Goal: Task Accomplishment & Management: Manage account settings

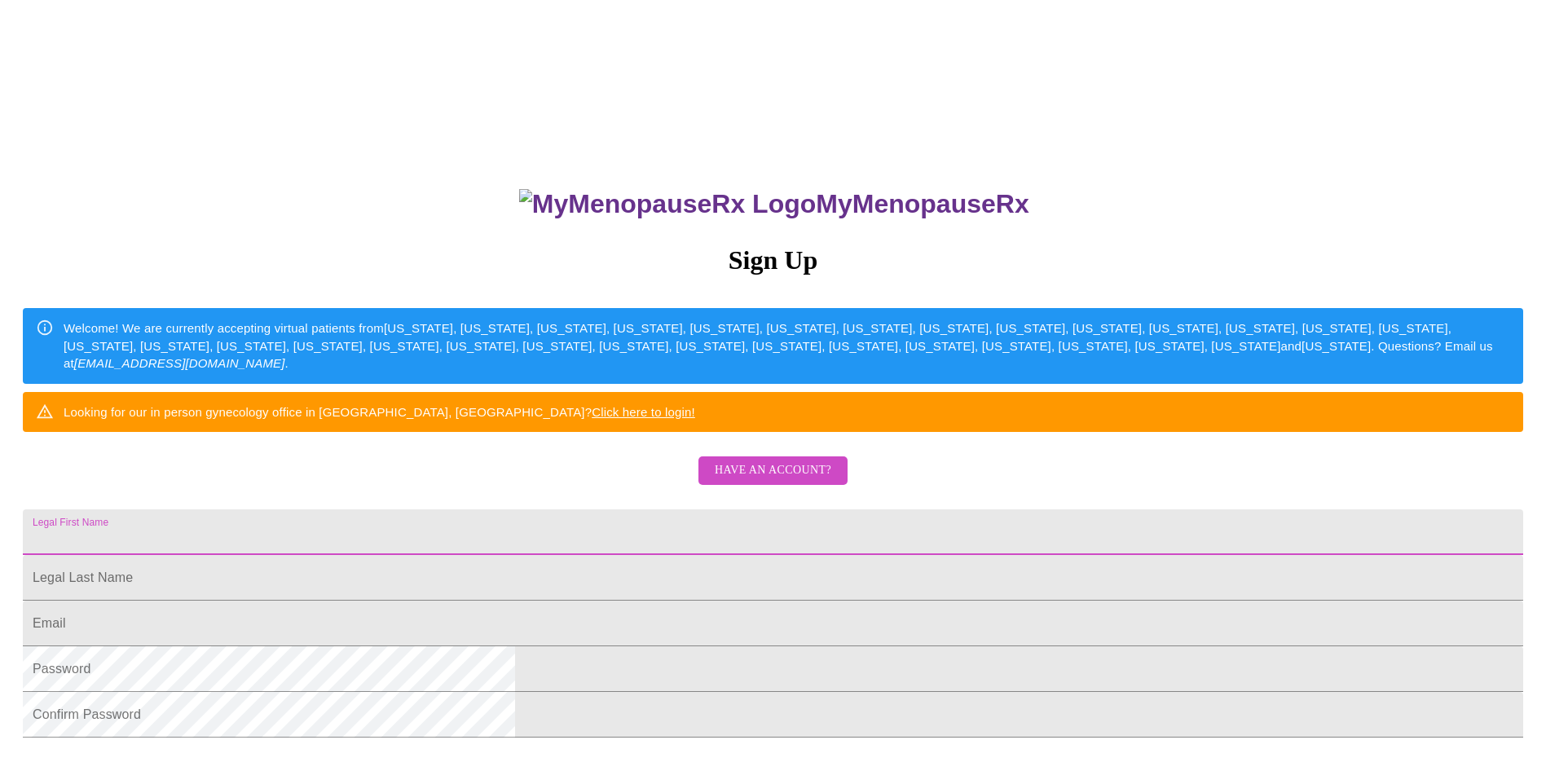
click at [761, 555] on input "Legal First Name" at bounding box center [773, 532] width 1501 height 45
click at [916, 534] on div "MyMenopauseRx Sign Up Welcome! We are currently accepting virtual patients from…" at bounding box center [773, 554] width 1533 height 784
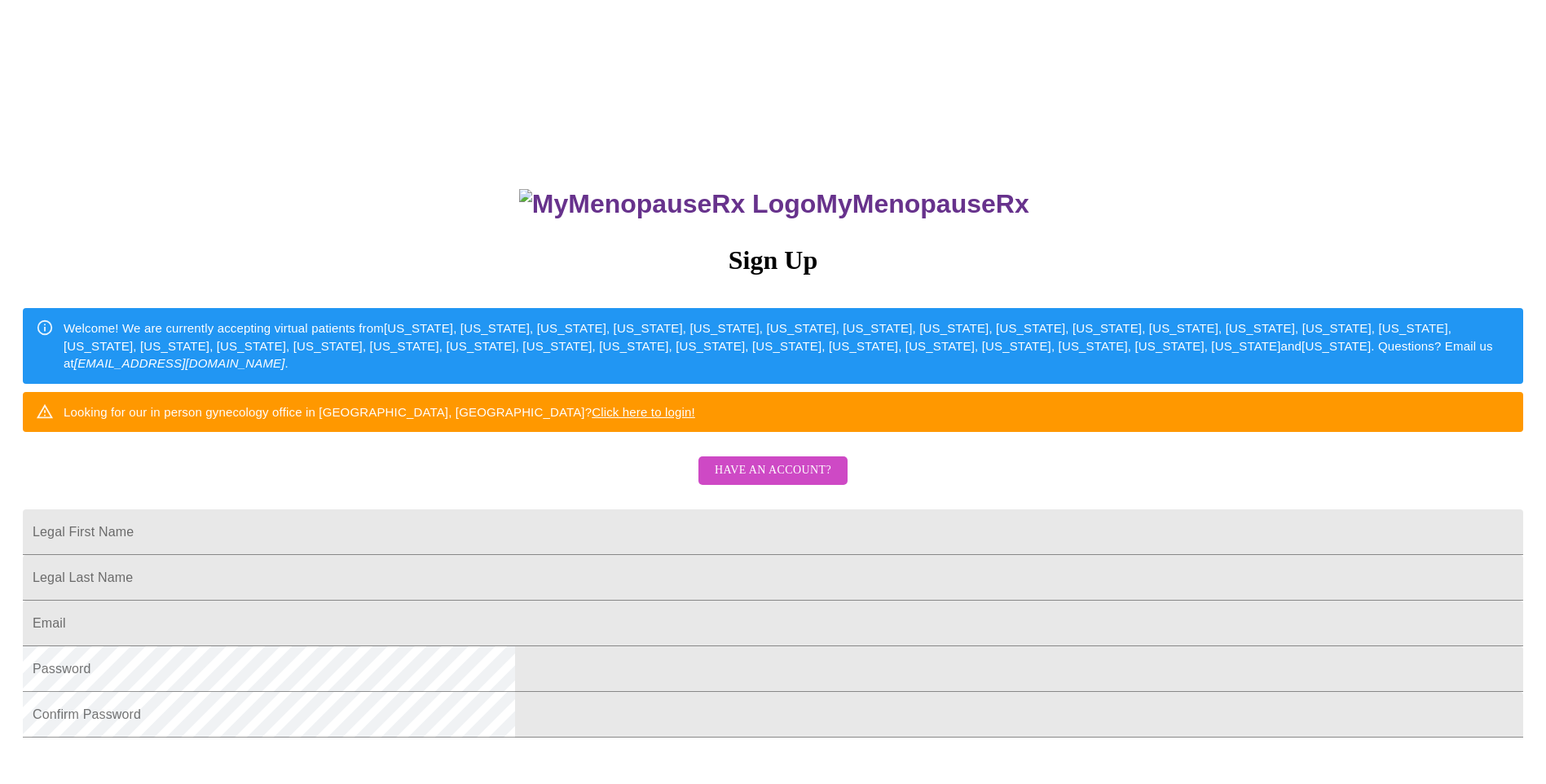
click at [794, 480] on span "Have an account?" at bounding box center [773, 470] width 117 height 20
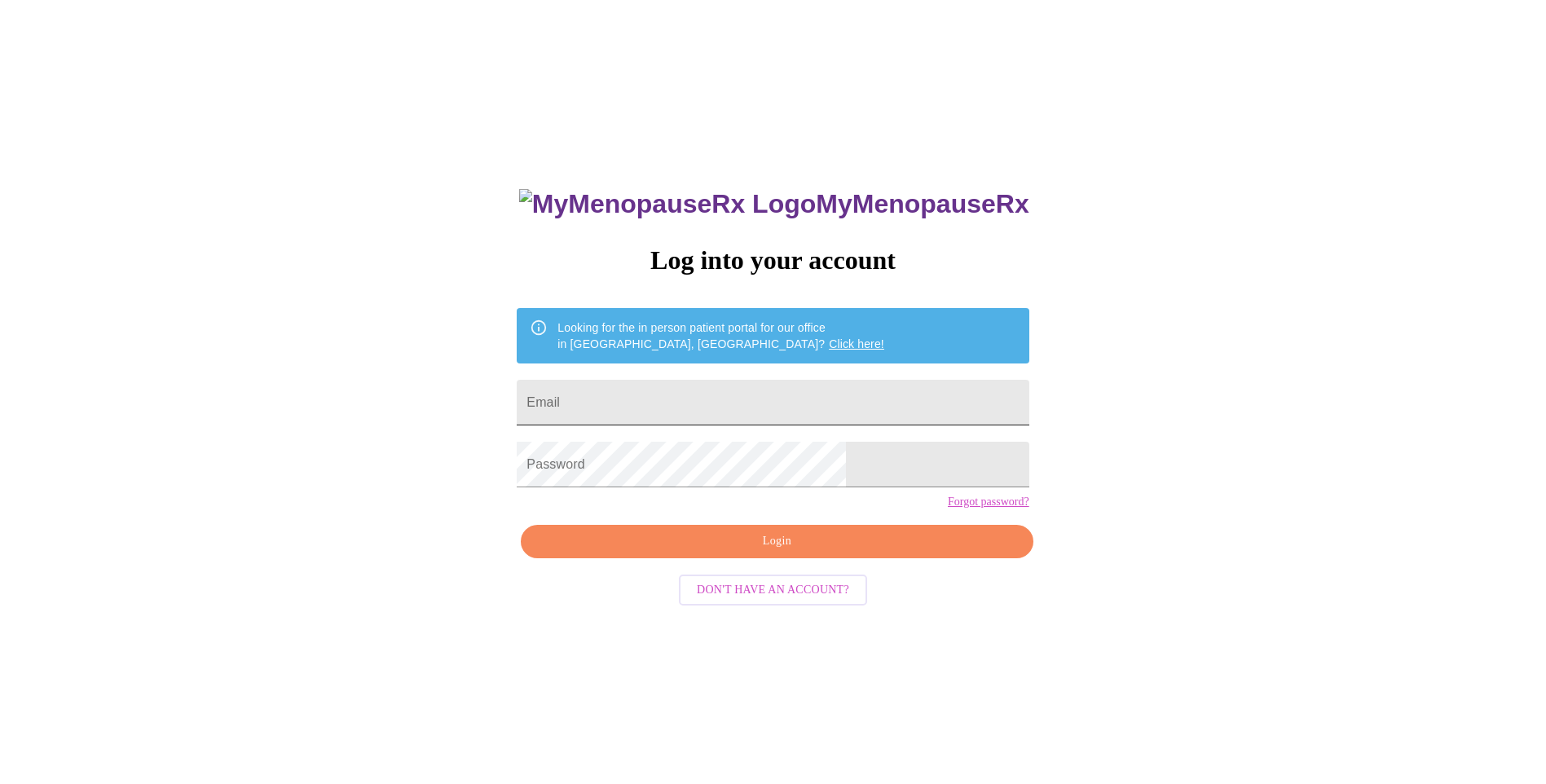
click at [732, 388] on input "Email" at bounding box center [773, 402] width 512 height 45
type input "[EMAIL_ADDRESS][DOMAIN_NAME]"
click at [948, 508] on link "Forgot password?" at bounding box center [988, 502] width 81 height 13
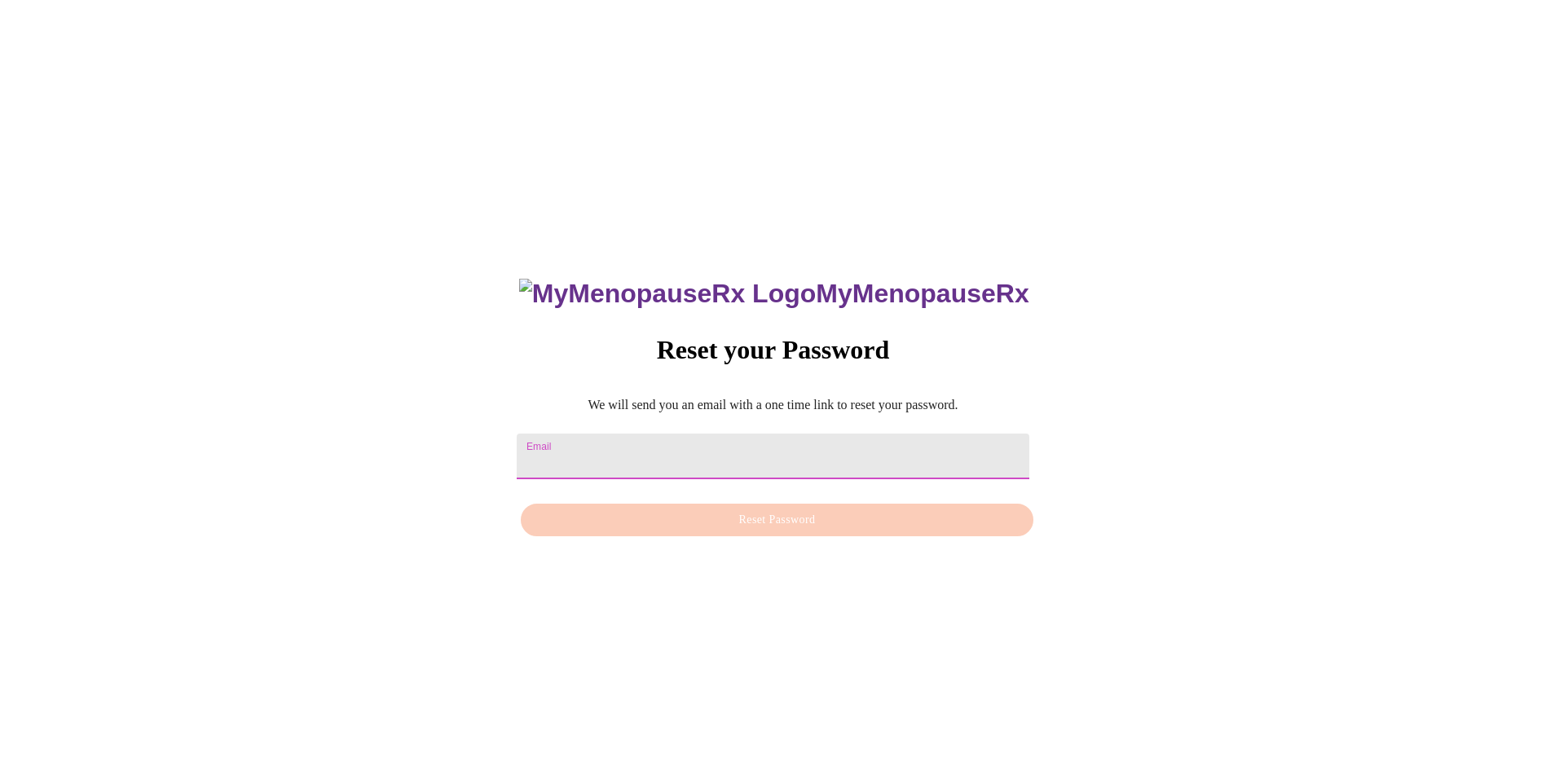
click at [697, 451] on input "Email" at bounding box center [773, 456] width 512 height 45
type input "[EMAIL_ADDRESS][DOMAIN_NAME]"
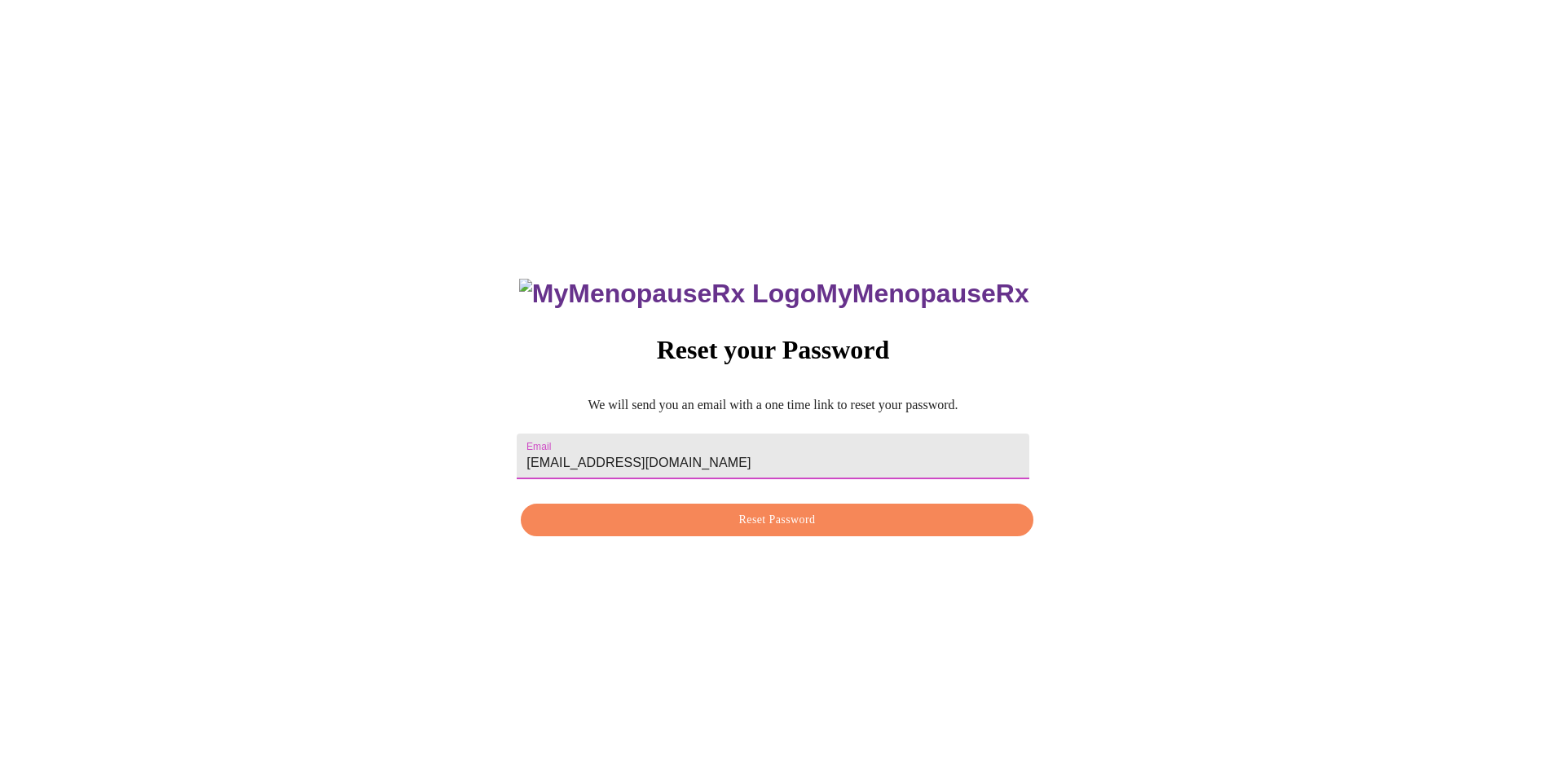
click at [713, 523] on span "Reset Password" at bounding box center [777, 520] width 475 height 20
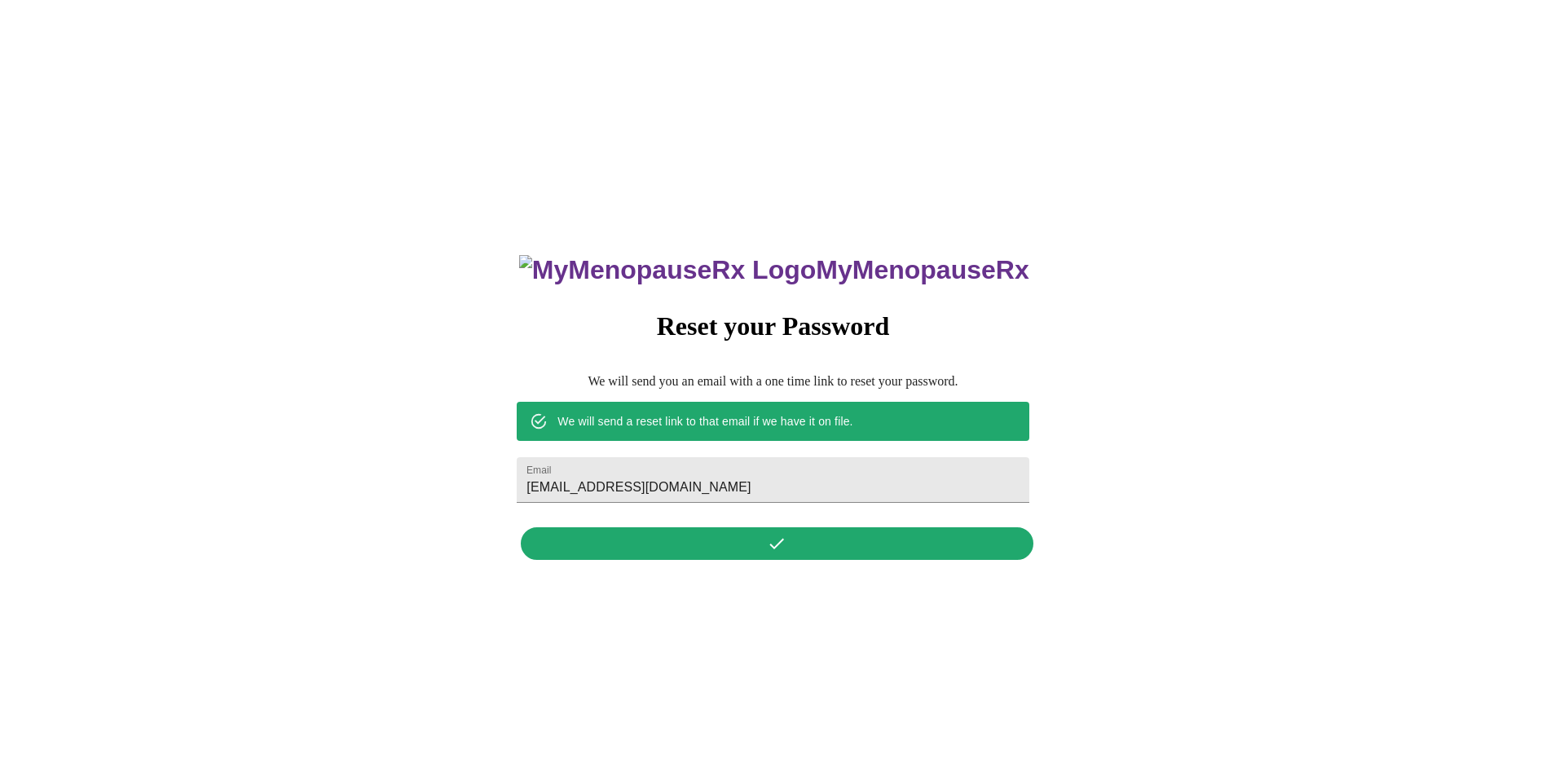
click at [727, 553] on div "MyMenopauseRx Reset your Password We will send you an email with a one time lin…" at bounding box center [773, 398] width 544 height 339
click at [740, 555] on div "MyMenopauseRx Reset your Password We will send you an email with a one time lin…" at bounding box center [773, 398] width 544 height 339
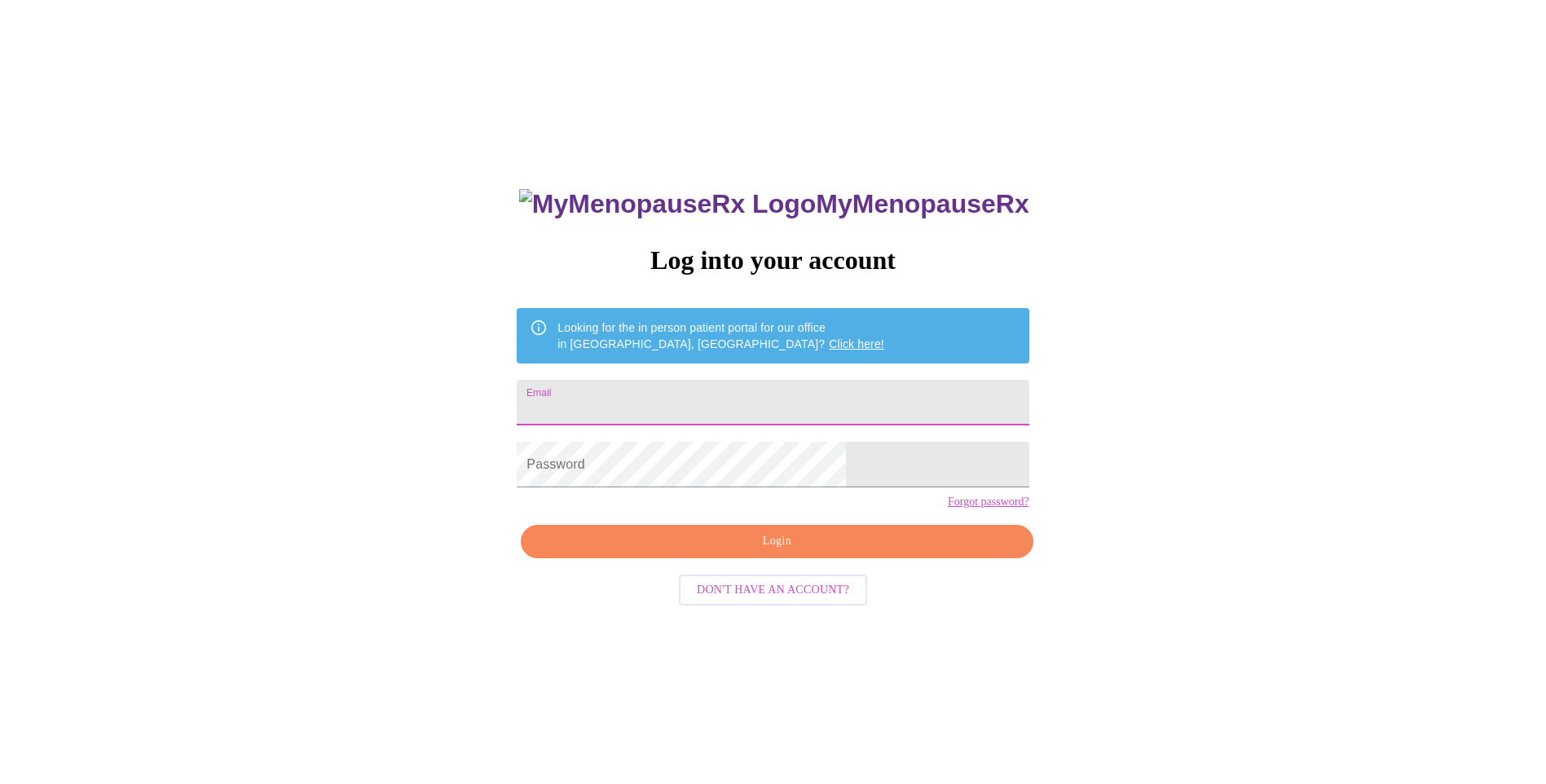
click at [665, 391] on input "Email" at bounding box center [773, 402] width 512 height 45
type input "[EMAIL_ADDRESS][DOMAIN_NAME]"
click at [767, 552] on span "Login" at bounding box center [777, 542] width 475 height 20
click at [811, 600] on span "Don't have an account?" at bounding box center [773, 590] width 153 height 20
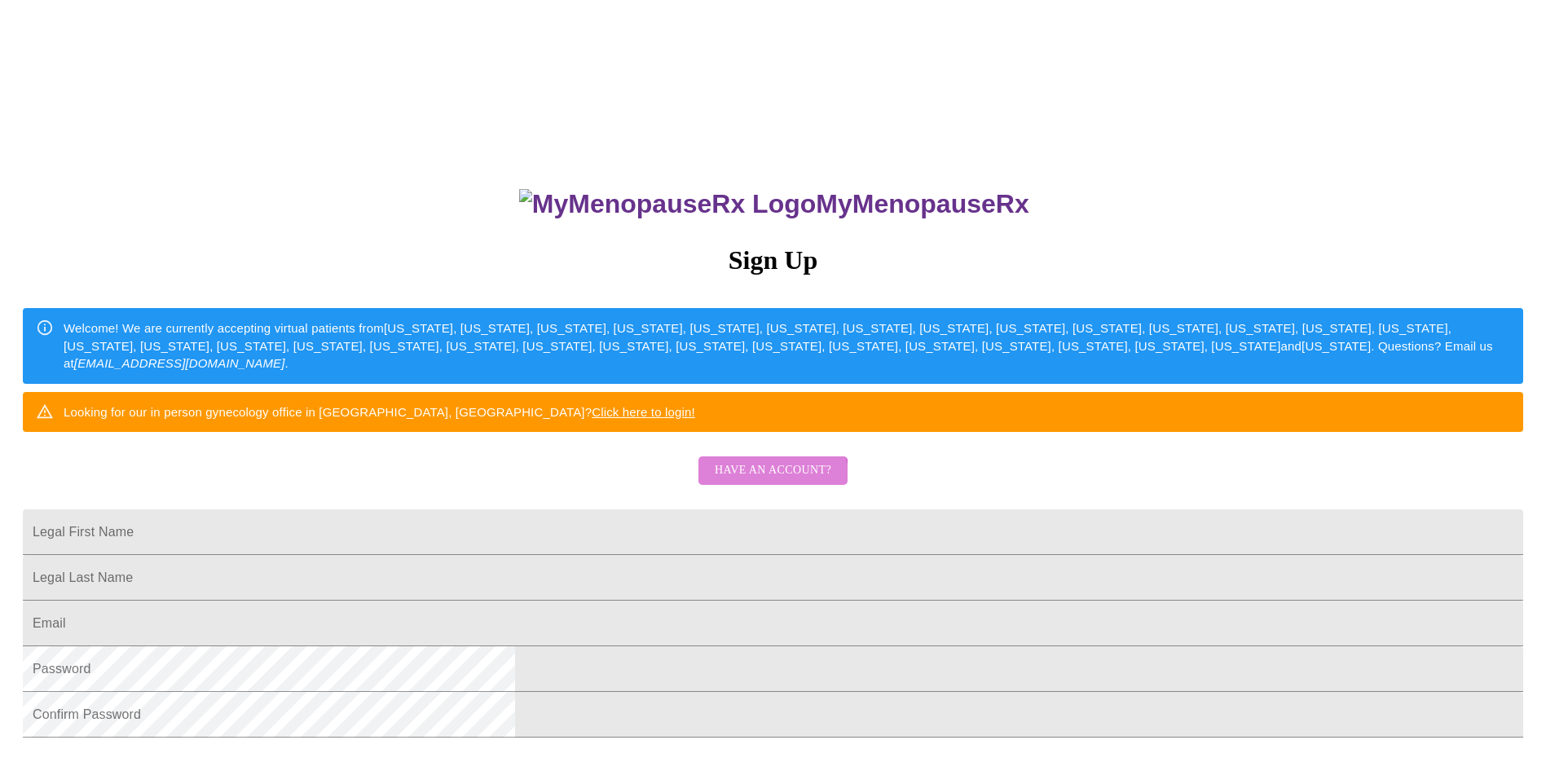
click at [765, 480] on span "Have an account?" at bounding box center [773, 470] width 117 height 20
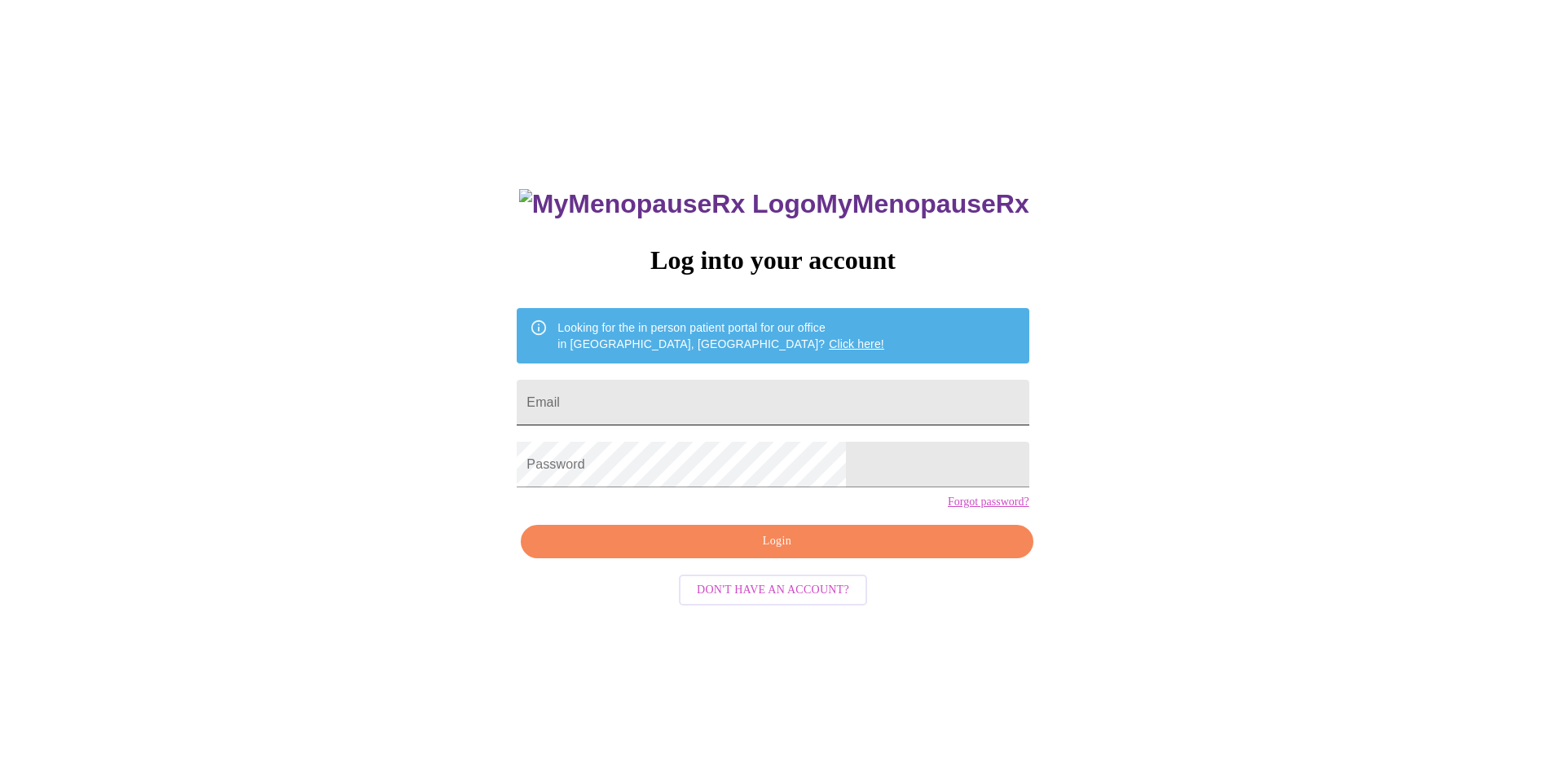
click at [705, 388] on input "Email" at bounding box center [773, 402] width 512 height 45
type input "[EMAIL_ADDRESS][DOMAIN_NAME]"
click at [805, 552] on span "Login" at bounding box center [777, 542] width 475 height 20
click at [672, 391] on input "Email" at bounding box center [773, 402] width 512 height 45
type input "kaprice23@gmail.com"
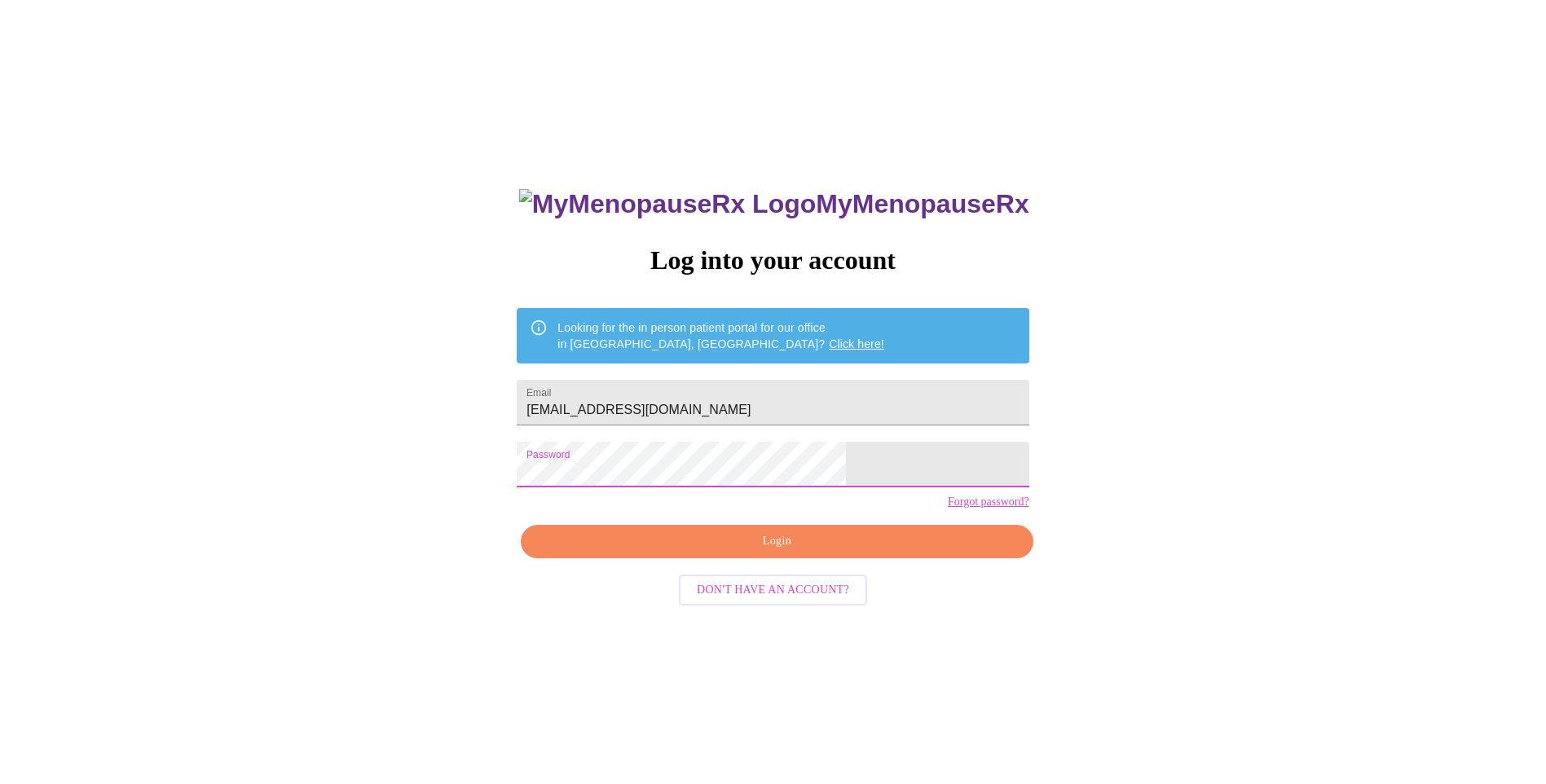
click at [803, 552] on span "Login" at bounding box center [777, 542] width 475 height 20
